Goal: Information Seeking & Learning: Compare options

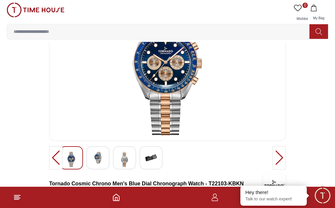
scroll to position [66, 0]
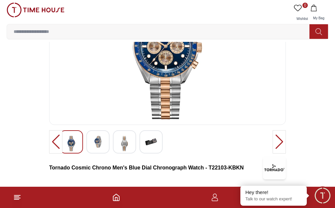
click at [123, 151] on img at bounding box center [125, 143] width 12 height 15
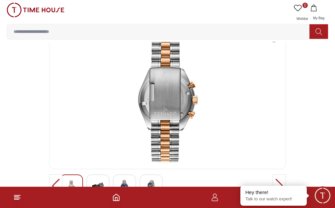
scroll to position [0, 0]
